Goal: Task Accomplishment & Management: Manage account settings

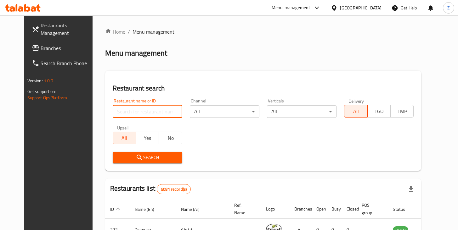
paste input "777074"
click button "Search" at bounding box center [148, 158] width 70 height 12
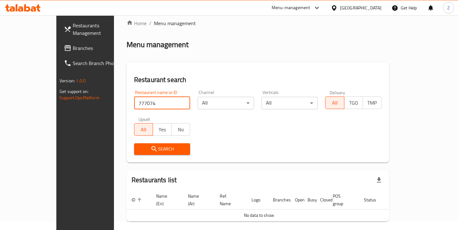
scroll to position [27, 0]
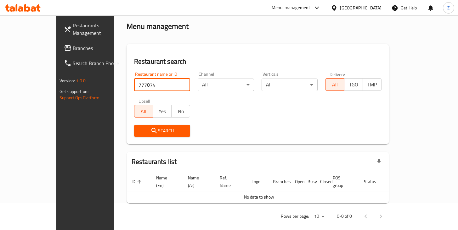
click at [148, 88] on input "777074" at bounding box center [162, 85] width 56 height 13
type input "everyday"
click at [154, 134] on span "Search" at bounding box center [162, 131] width 46 height 8
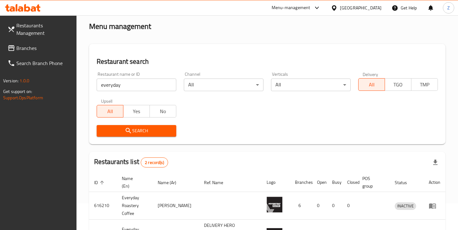
scroll to position [73, 0]
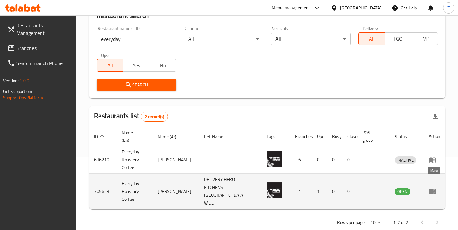
click at [434, 191] on icon "enhanced table" at bounding box center [434, 192] width 2 height 3
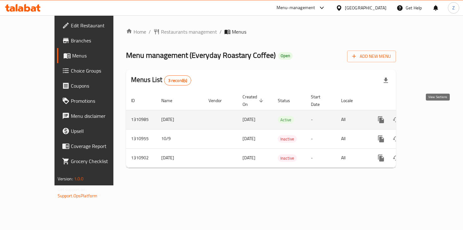
click at [429, 117] on icon "enhanced table" at bounding box center [426, 120] width 6 height 6
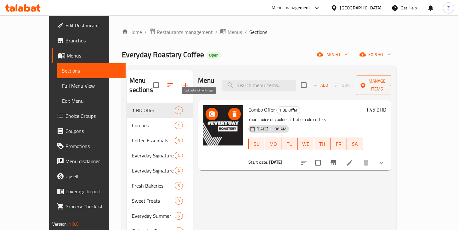
click at [211, 113] on circle "upload picture" at bounding box center [212, 114] width 2 height 2
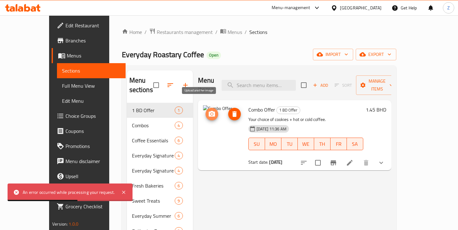
click at [206, 109] on button "upload picture" at bounding box center [212, 114] width 13 height 13
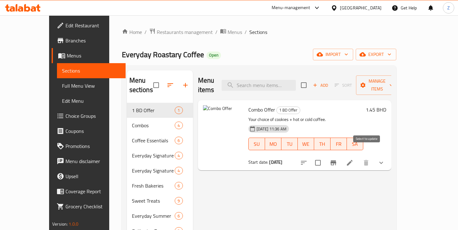
click at [324, 156] on input "checkbox" at bounding box center [317, 162] width 13 height 13
checkbox input "true"
click at [324, 156] on input "checkbox" at bounding box center [317, 162] width 13 height 13
checkbox input "false"
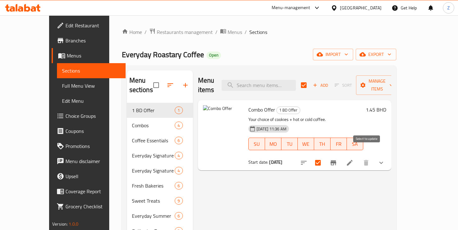
checkbox input "false"
click at [261, 205] on div "Menu items Add Sort Manage items Combo Offer 1 BD Offer Your choice of cookies …" at bounding box center [292, 217] width 198 height 292
click at [385, 159] on icon "show more" at bounding box center [381, 163] width 8 height 8
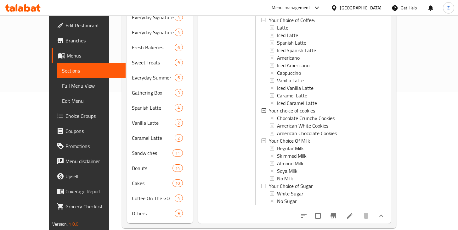
scroll to position [140, 0]
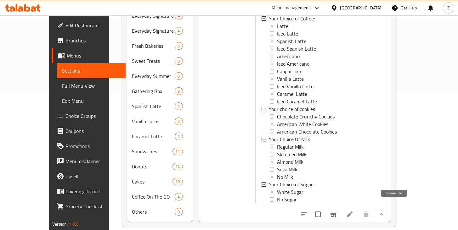
click at [353, 211] on icon at bounding box center [350, 215] width 8 height 8
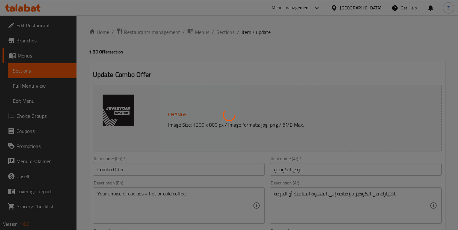
type input "اختيارك من القهوة"
type input "1"
type input "اختيارك من الكوكيز"
type input "1"
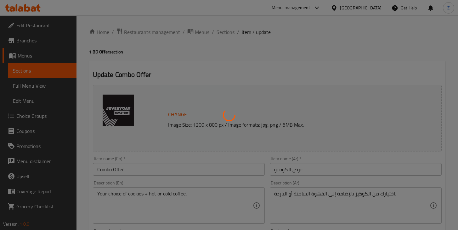
type input "1"
type input "اختيارك من نوع الحليب"
type input "1"
type input "اختيارك من السكر"
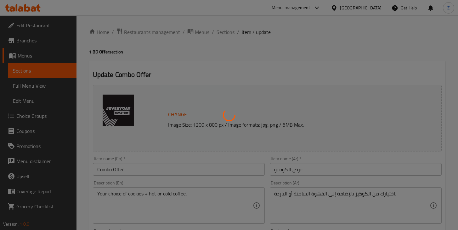
type input "1"
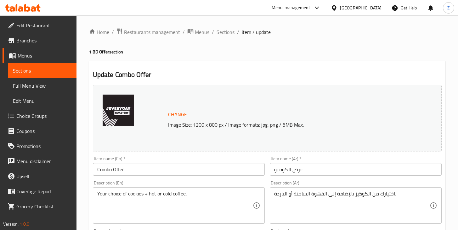
click at [174, 116] on span "Change" at bounding box center [177, 114] width 19 height 9
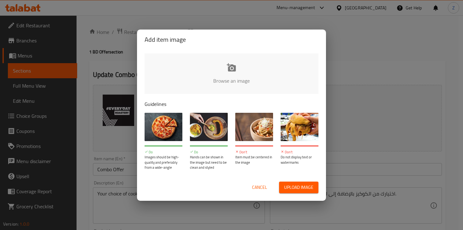
click at [232, 70] on input "file" at bounding box center [443, 83] width 599 height 59
type input "C:\fakepath\Combo Cookie.png"
click at [262, 191] on span "Cancel" at bounding box center [259, 188] width 15 height 8
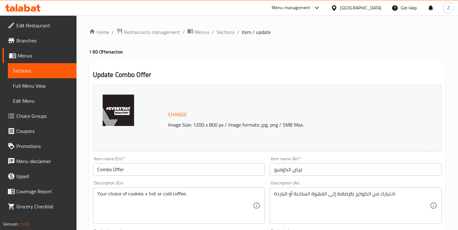
click at [126, 113] on img at bounding box center [118, 110] width 31 height 31
click at [176, 115] on span "Change" at bounding box center [177, 114] width 19 height 9
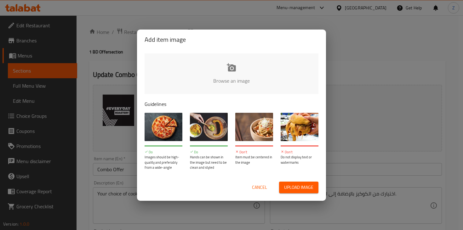
click at [240, 75] on input "file" at bounding box center [443, 83] width 599 height 59
type input "C:\fakepath\Combo Cookie (1).png"
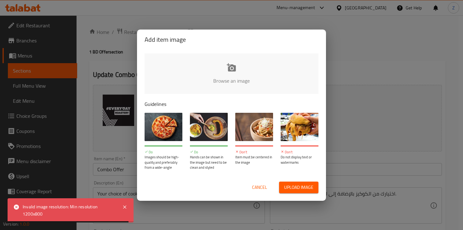
click at [217, 72] on input "file" at bounding box center [443, 83] width 599 height 59
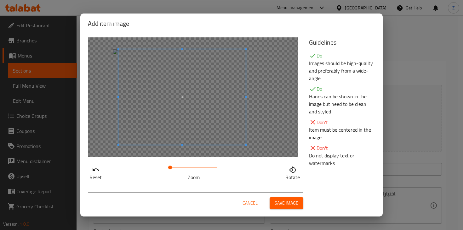
click at [228, 121] on span at bounding box center [181, 97] width 127 height 96
click at [231, 132] on div at bounding box center [181, 96] width 126 height 94
click at [128, 64] on div at bounding box center [181, 96] width 126 height 94
click at [173, 103] on span at bounding box center [181, 98] width 126 height 94
drag, startPoint x: 172, startPoint y: 168, endPoint x: 177, endPoint y: 170, distance: 5.6
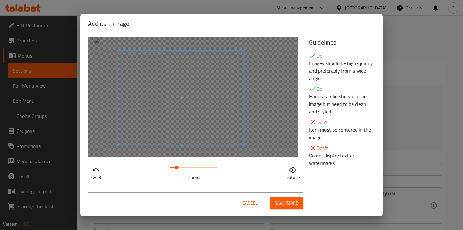
click at [177, 170] on span at bounding box center [177, 168] width 4 height 4
click at [180, 114] on span at bounding box center [179, 101] width 126 height 94
click at [179, 168] on span at bounding box center [179, 168] width 4 height 4
click at [182, 124] on span at bounding box center [179, 100] width 126 height 94
click at [292, 204] on span "Save image" at bounding box center [286, 204] width 24 height 8
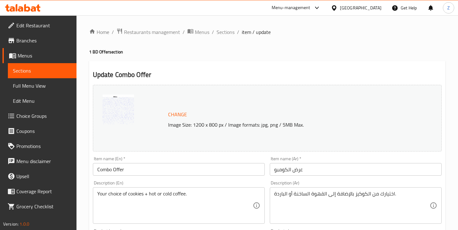
click at [183, 115] on span "Change" at bounding box center [177, 114] width 19 height 9
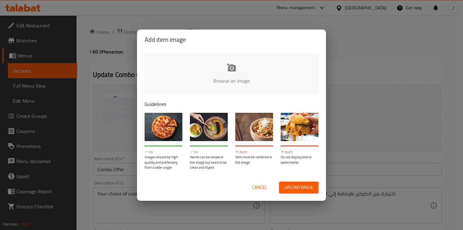
click at [365, 66] on div "Add item image Browse an image Guidelines Do Images should be high-quality and …" at bounding box center [231, 115] width 463 height 230
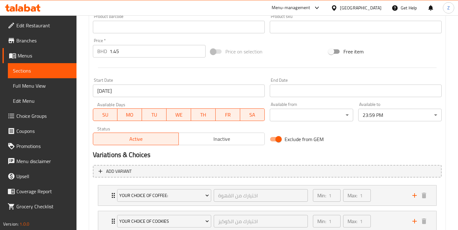
scroll to position [311, 0]
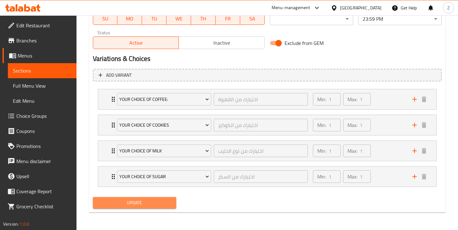
click at [152, 202] on span "Update" at bounding box center [134, 203] width 73 height 8
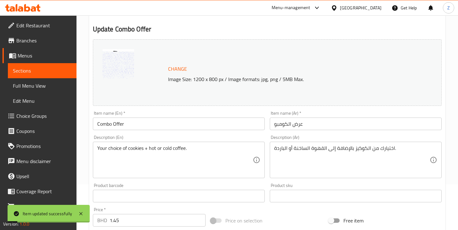
scroll to position [0, 0]
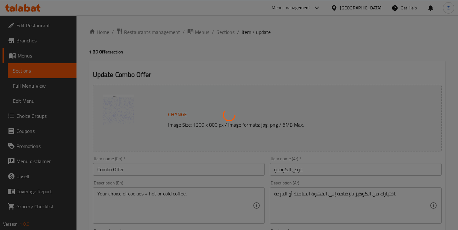
type input "اختيارك من القهوة"
type input "1"
type input "اختيارك من الكوكيز"
type input "1"
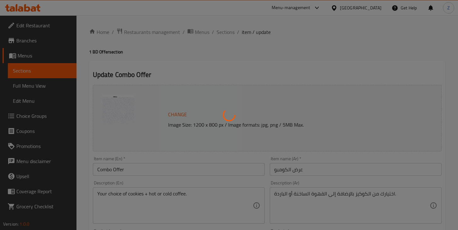
type input "1"
type input "اختيارك من نوع الحليب"
type input "1"
type input "اختيارك من السكر"
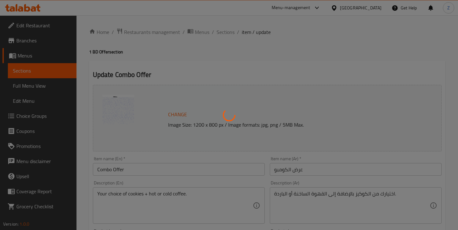
type input "1"
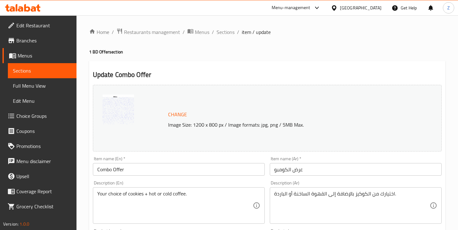
click at [195, 78] on h2 "Update Combo Offer" at bounding box center [267, 74] width 349 height 9
click at [203, 32] on span "Menus" at bounding box center [202, 32] width 14 height 8
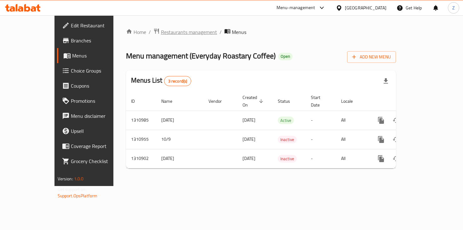
click at [161, 33] on span "Restaurants management" at bounding box center [189, 32] width 56 height 8
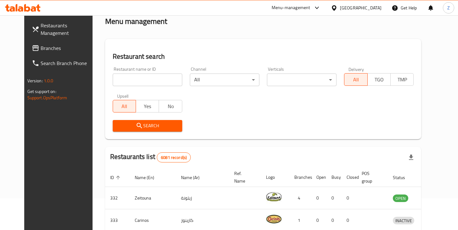
scroll to position [94, 0]
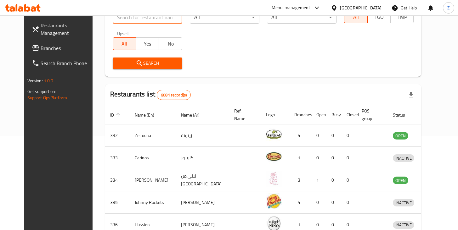
click at [125, 22] on input "search" at bounding box center [148, 17] width 70 height 13
type input "everyday"
click button "Search" at bounding box center [148, 64] width 70 height 12
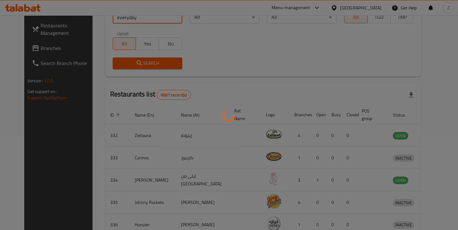
scroll to position [73, 0]
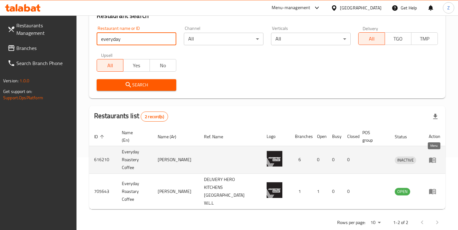
click at [432, 156] on icon "enhanced table" at bounding box center [433, 160] width 8 height 8
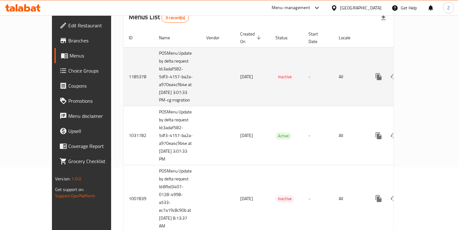
scroll to position [84, 0]
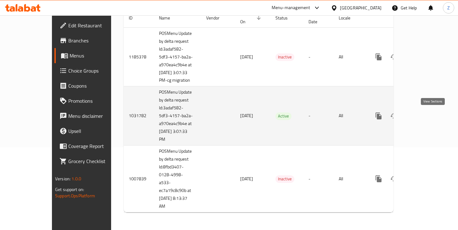
click at [427, 116] on icon "enhanced table" at bounding box center [424, 116] width 6 height 6
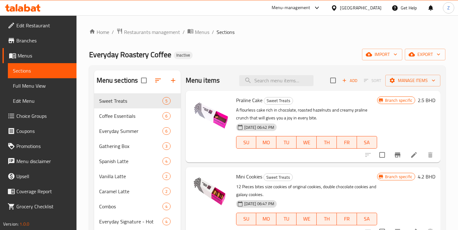
click at [31, 144] on span "Promotions" at bounding box center [43, 147] width 55 height 8
